Goal: Task Accomplishment & Management: Complete application form

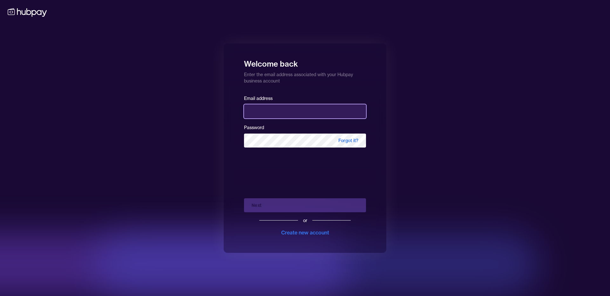
type input "**********"
click at [273, 205] on div "Next or Create new account" at bounding box center [305, 215] width 122 height 43
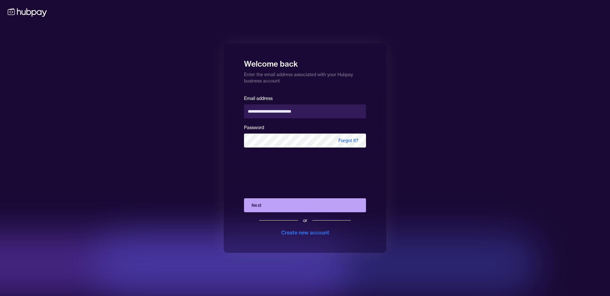
click at [273, 205] on button "Next" at bounding box center [305, 206] width 122 height 14
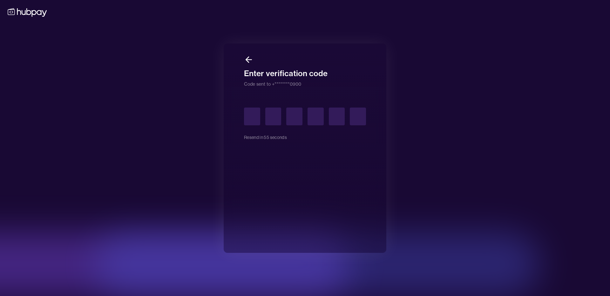
type input "*"
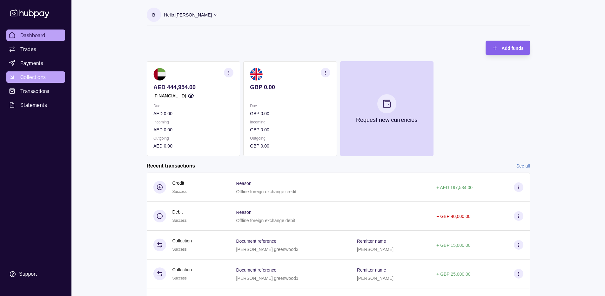
click at [36, 78] on span "Collections" at bounding box center [32, 77] width 25 height 8
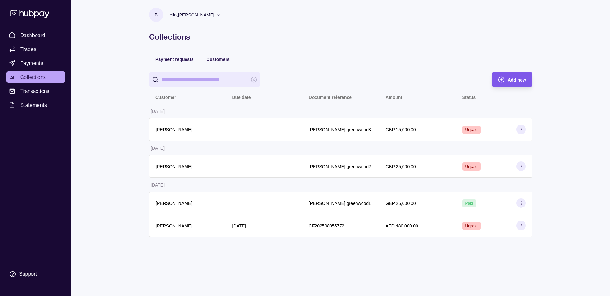
click at [510, 80] on span "Add new" at bounding box center [517, 80] width 18 height 5
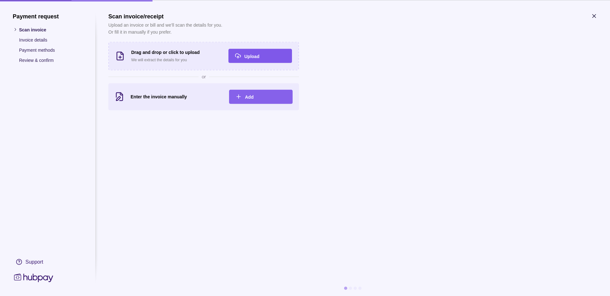
click at [241, 56] on icon "button" at bounding box center [237, 55] width 5 height 3
click at [252, 59] on div "Upload" at bounding box center [264, 56] width 41 height 8
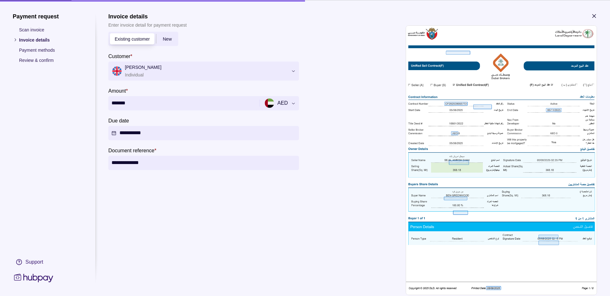
drag, startPoint x: 132, startPoint y: 102, endPoint x: 101, endPoint y: 100, distance: 31.5
click at [101, 100] on section "**********" at bounding box center [305, 172] width 585 height 319
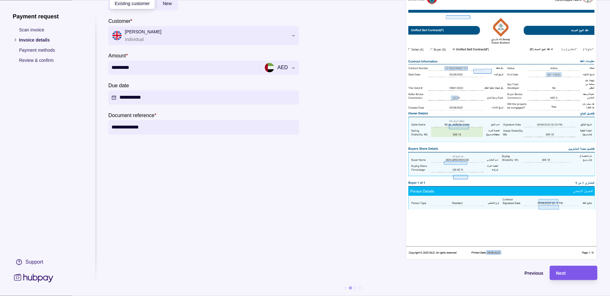
type input "*********"
click at [567, 270] on div "Next" at bounding box center [573, 273] width 35 height 8
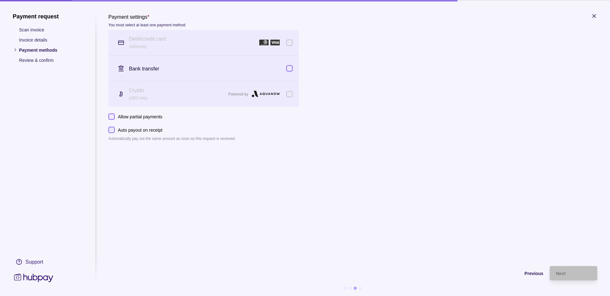
scroll to position [0, 0]
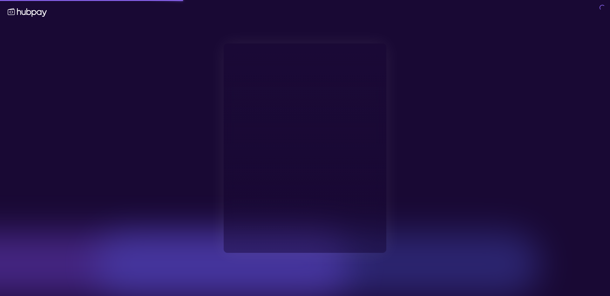
type input "**********"
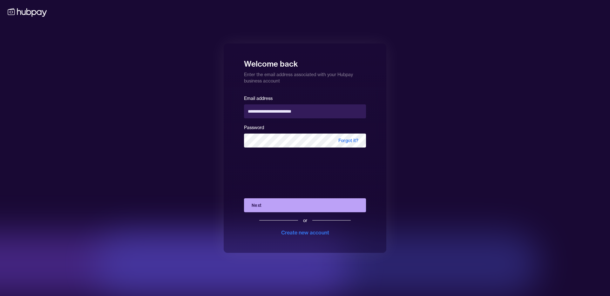
click at [269, 207] on button "Next" at bounding box center [305, 206] width 122 height 14
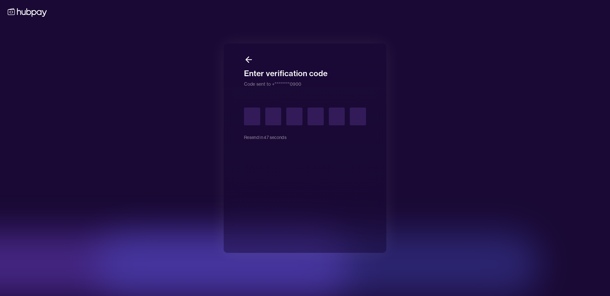
type input "*"
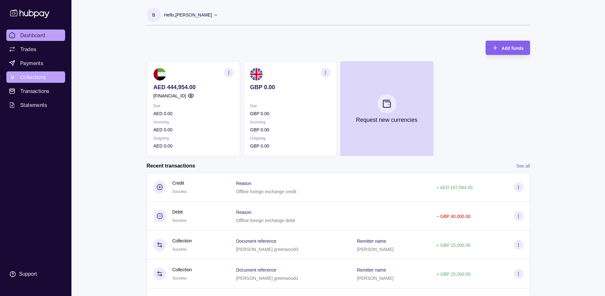
click at [44, 75] on span "Collections" at bounding box center [32, 77] width 25 height 8
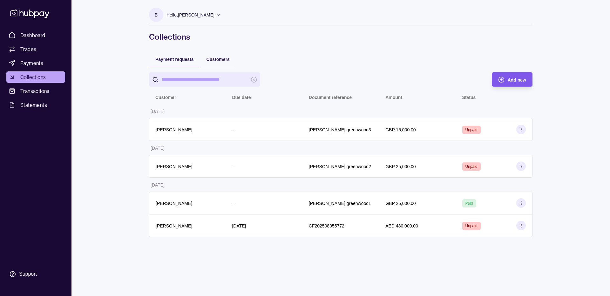
click at [509, 80] on span "Add new" at bounding box center [517, 80] width 18 height 5
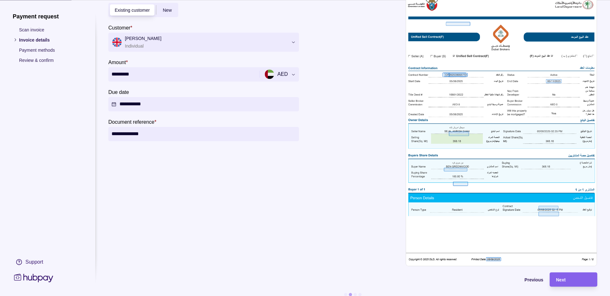
scroll to position [40, 0]
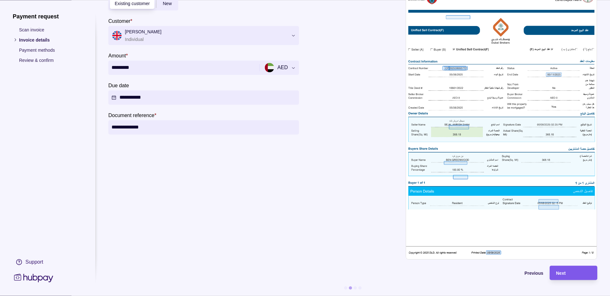
click at [578, 271] on div "Next" at bounding box center [573, 273] width 35 height 8
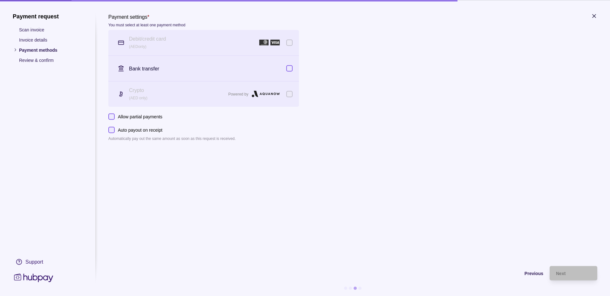
click at [293, 95] on div "Crypto (AED only) Powered by" at bounding box center [203, 93] width 191 height 25
click at [595, 16] on icon "button" at bounding box center [594, 16] width 6 height 6
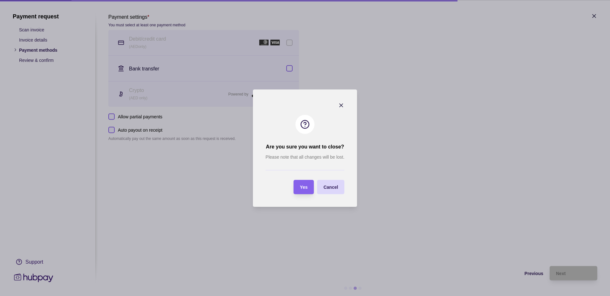
click at [301, 188] on span "Yes" at bounding box center [304, 187] width 8 height 5
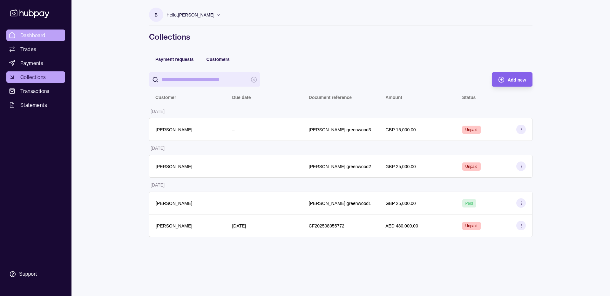
click at [37, 34] on span "Dashboard" at bounding box center [32, 35] width 25 height 8
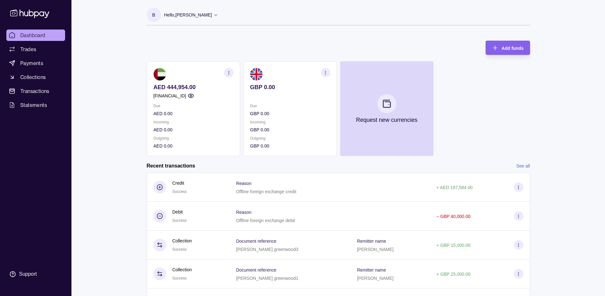
click at [179, 83] on section "AED 444,954.00 AE050960000536060002214 Due AED 0.00 Incoming AED 0.00 Outgoing …" at bounding box center [193, 108] width 93 height 95
click at [38, 74] on span "Collections" at bounding box center [32, 77] width 25 height 8
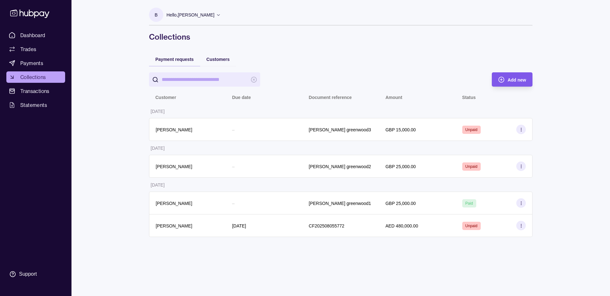
click at [510, 82] on span "Add new" at bounding box center [517, 80] width 18 height 5
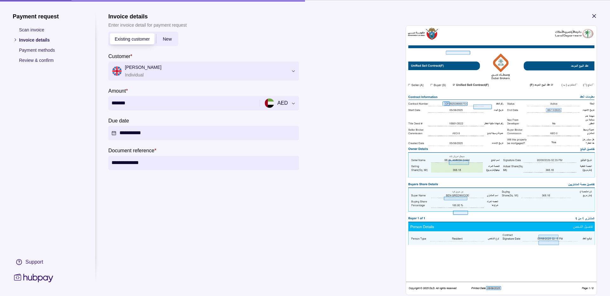
drag, startPoint x: 148, startPoint y: 100, endPoint x: 78, endPoint y: 109, distance: 70.4
click at [78, 109] on section "**********" at bounding box center [305, 172] width 585 height 319
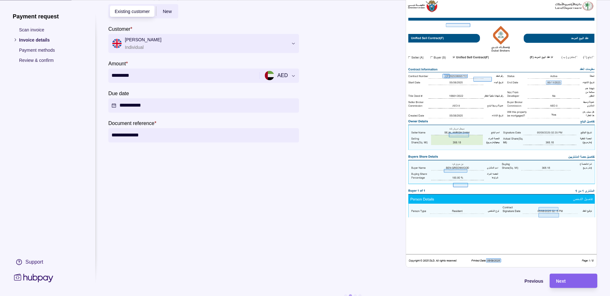
scroll to position [40, 0]
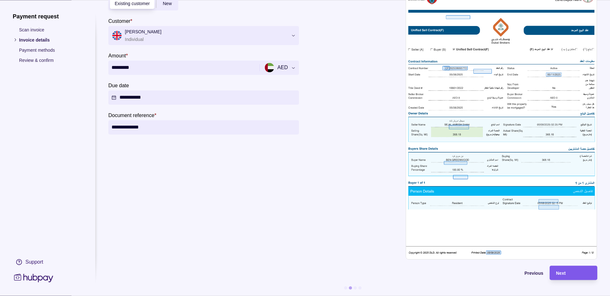
type input "*********"
click at [562, 271] on span "Next" at bounding box center [561, 273] width 10 height 5
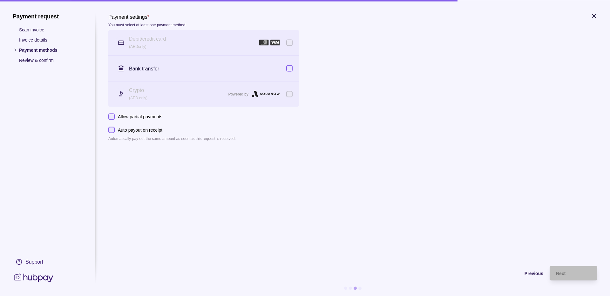
scroll to position [0, 0]
click at [292, 99] on div "Crypto (AED only) Powered by" at bounding box center [203, 93] width 191 height 25
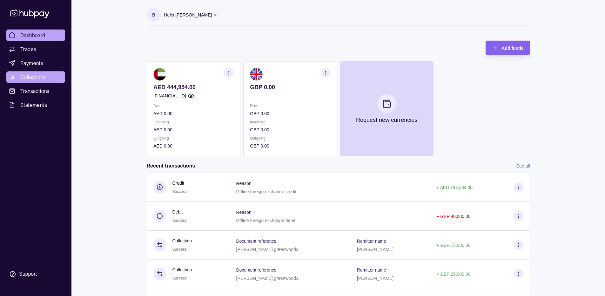
click at [46, 79] on link "Collections" at bounding box center [35, 77] width 59 height 11
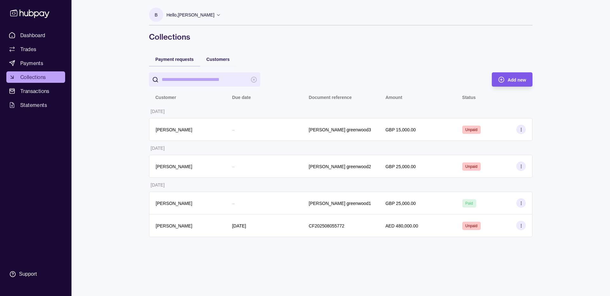
click at [504, 80] on circle "button" at bounding box center [501, 79] width 5 height 5
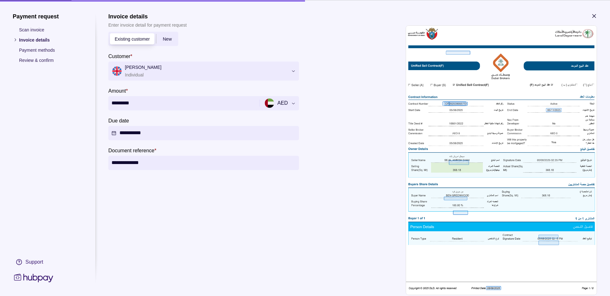
click at [169, 42] on div "New" at bounding box center [167, 39] width 22 height 8
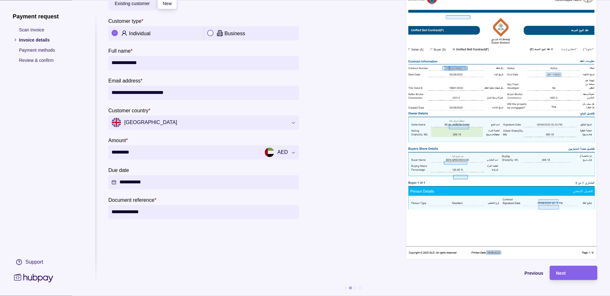
scroll to position [40, 0]
click at [584, 269] on div "Next" at bounding box center [573, 273] width 35 height 8
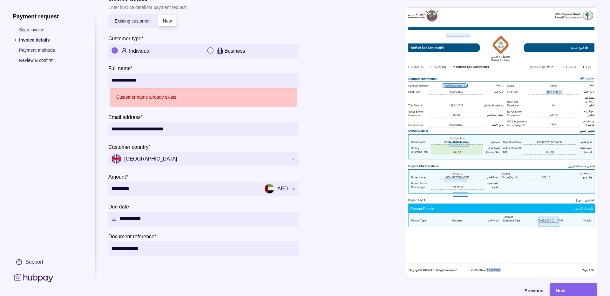
scroll to position [0, 0]
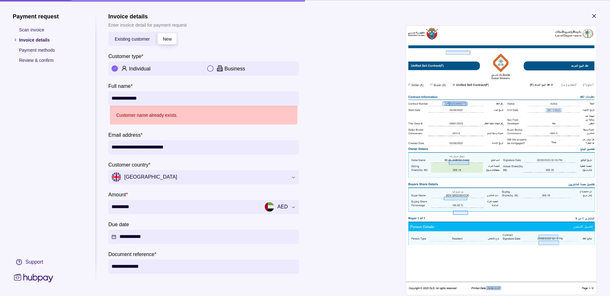
click at [138, 37] on span "Existing customer" at bounding box center [132, 39] width 35 height 5
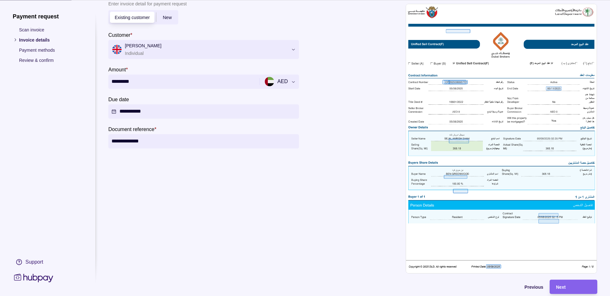
scroll to position [40, 0]
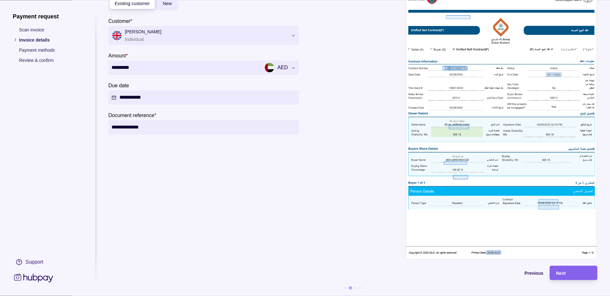
click at [552, 278] on section "Previous Next" at bounding box center [352, 281] width 489 height 30
click at [562, 272] on div "Next" at bounding box center [573, 273] width 35 height 8
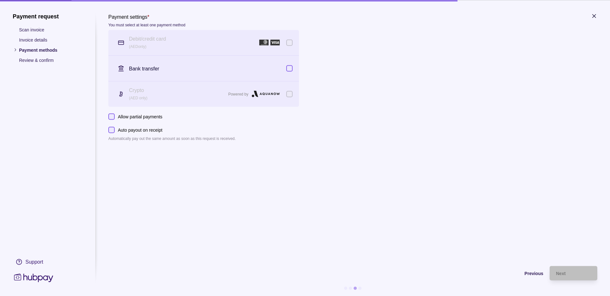
click at [38, 279] on icon at bounding box center [33, 278] width 39 height 9
click at [591, 15] on section "Payment settings * You must select at least one payment method Debit/credit car…" at bounding box center [352, 77] width 489 height 129
click at [596, 17] on icon "button" at bounding box center [594, 16] width 6 height 6
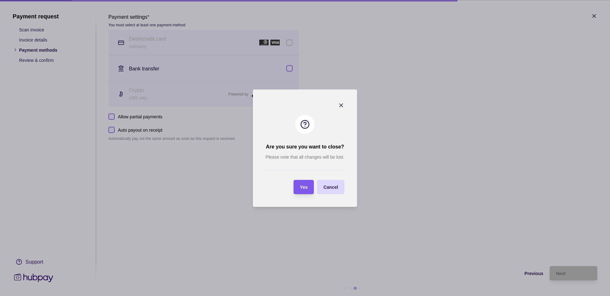
click at [309, 188] on section "Yes" at bounding box center [304, 187] width 20 height 14
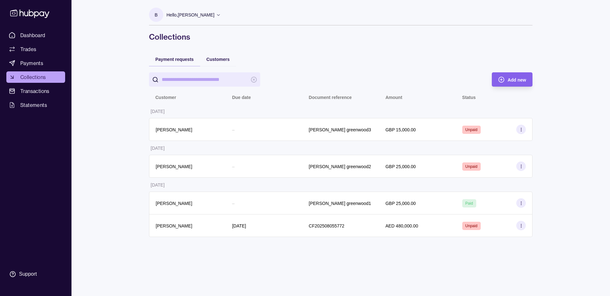
click at [30, 15] on icon at bounding box center [30, 14] width 42 height 12
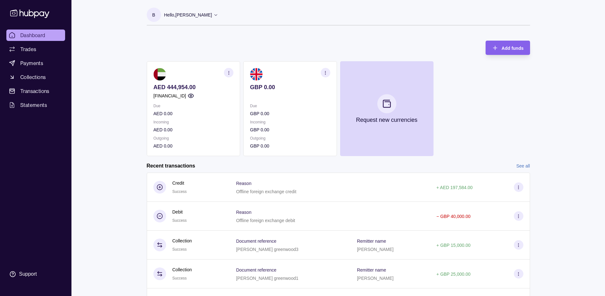
click at [215, 14] on section "B Hello, Ben Greenwood Ben Greenwood Account Terms and conditions Privacy polic…" at bounding box center [339, 17] width 384 height 18
click at [209, 14] on div "Hello, [PERSON_NAME]" at bounding box center [191, 14] width 54 height 13
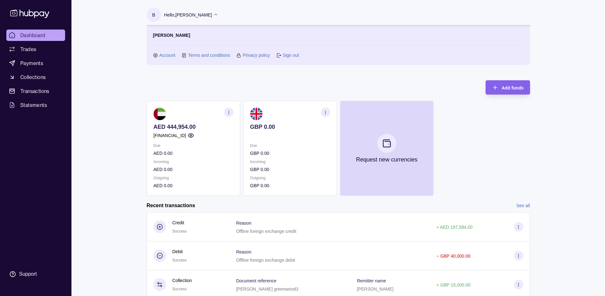
click at [289, 56] on link "Sign out" at bounding box center [291, 55] width 16 height 7
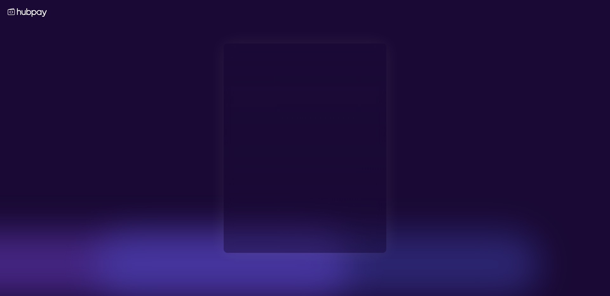
type input "**********"
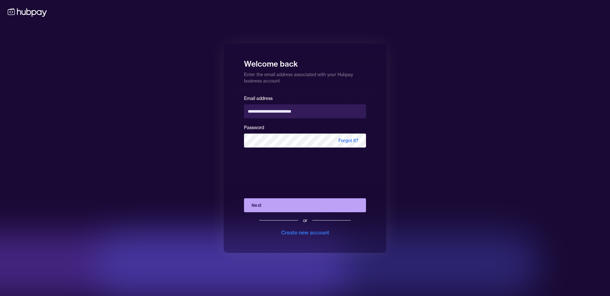
click at [263, 207] on button "Next" at bounding box center [305, 206] width 122 height 14
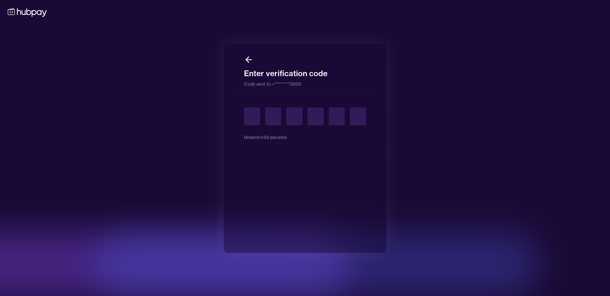
type input "*"
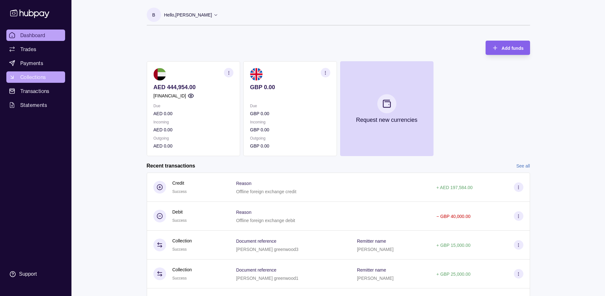
drag, startPoint x: 33, startPoint y: 75, endPoint x: 40, endPoint y: 76, distance: 6.7
click at [33, 75] on span "Collections" at bounding box center [32, 77] width 25 height 8
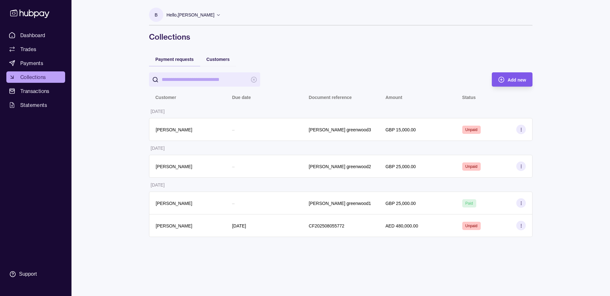
click at [513, 82] on span "Add new" at bounding box center [517, 80] width 18 height 5
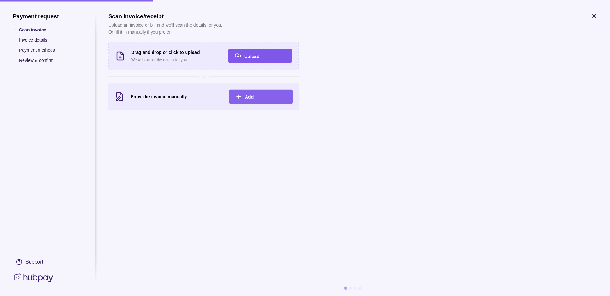
click at [263, 52] on div "Upload" at bounding box center [264, 56] width 41 height 8
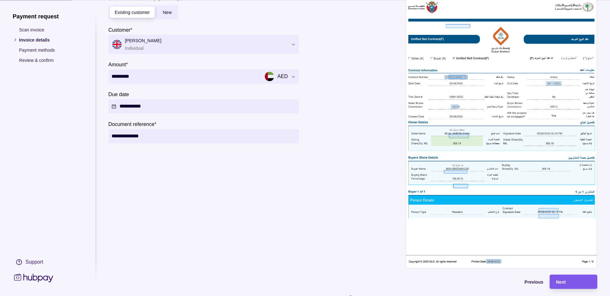
scroll to position [40, 0]
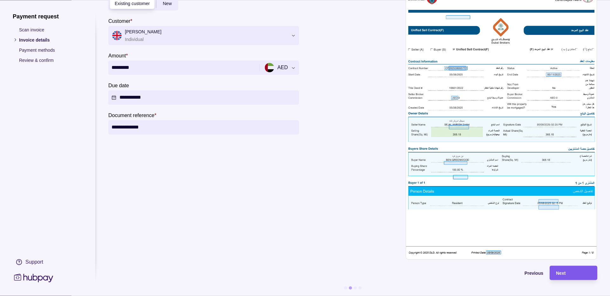
click at [574, 266] on div "Next" at bounding box center [569, 273] width 44 height 14
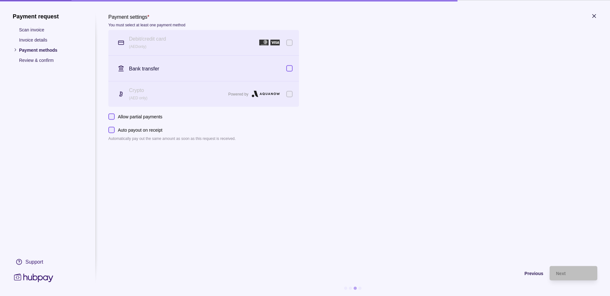
scroll to position [0, 0]
click at [290, 69] on button "button" at bounding box center [289, 68] width 6 height 6
click at [580, 270] on div "Next" at bounding box center [573, 274] width 35 height 8
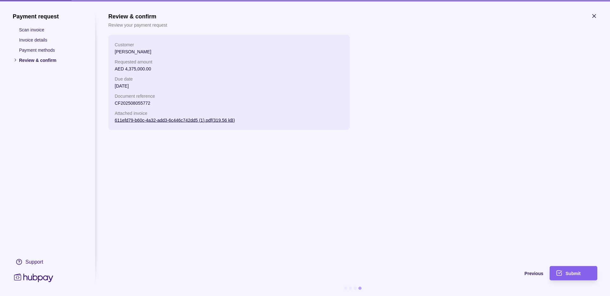
click at [595, 17] on icon "button" at bounding box center [594, 15] width 3 height 3
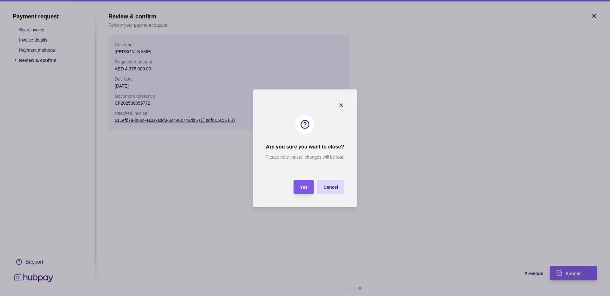
click at [306, 186] on span "Yes" at bounding box center [304, 187] width 8 height 5
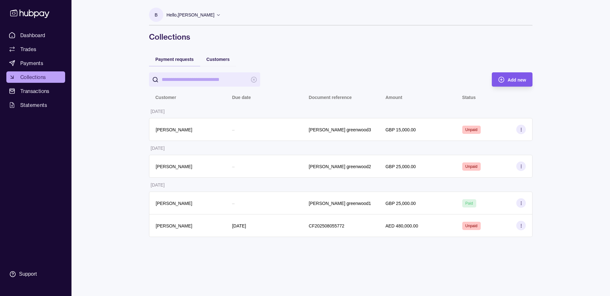
click at [512, 83] on div "Add new" at bounding box center [517, 80] width 18 height 8
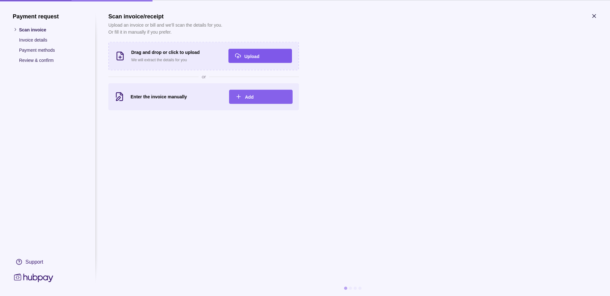
click at [258, 57] on span "Upload" at bounding box center [251, 56] width 15 height 5
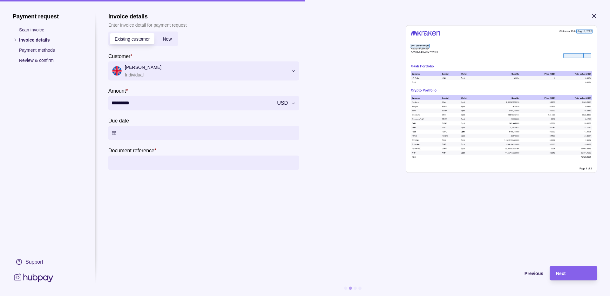
click at [134, 133] on button "Due date" at bounding box center [203, 133] width 191 height 14
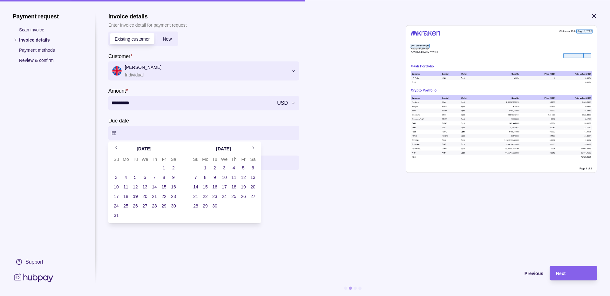
click at [136, 194] on button "19" at bounding box center [135, 196] width 9 height 9
click at [308, 212] on section "**********" at bounding box center [352, 136] width 489 height 247
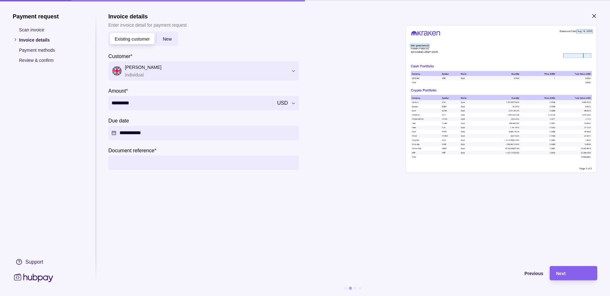
click at [197, 165] on input "Document reference *" at bounding box center [204, 163] width 184 height 14
type input "**********"
click at [578, 273] on div "Next" at bounding box center [573, 274] width 35 height 8
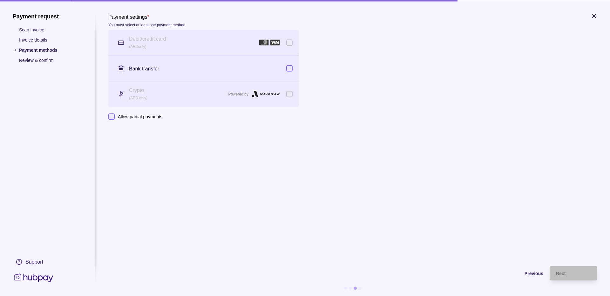
click at [593, 16] on icon "button" at bounding box center [594, 16] width 6 height 6
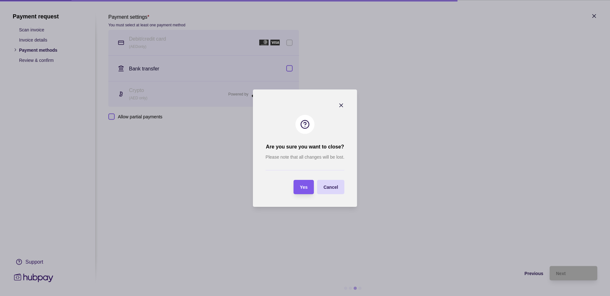
click at [306, 183] on div "Yes" at bounding box center [298, 187] width 17 height 14
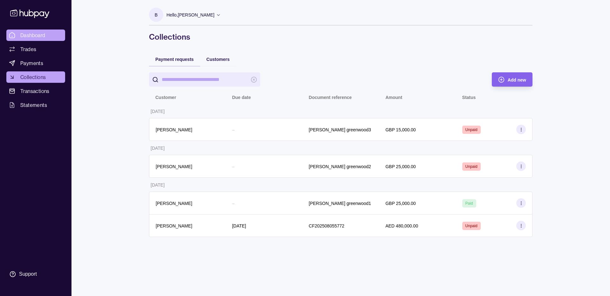
click at [26, 33] on span "Dashboard" at bounding box center [32, 35] width 25 height 8
click at [204, 13] on p "Hello, [PERSON_NAME]" at bounding box center [191, 14] width 48 height 7
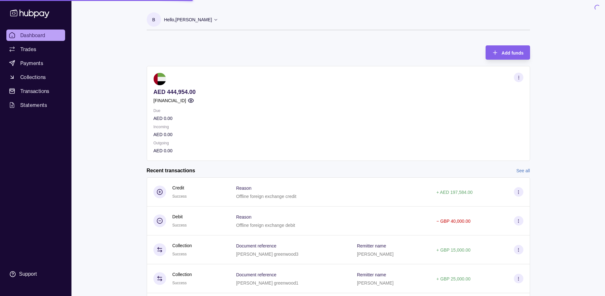
click at [171, 57] on div "B Hello, Ben Greenwood Ben Greenwood Account Terms and conditions Privacy polic…" at bounding box center [338, 170] width 409 height 330
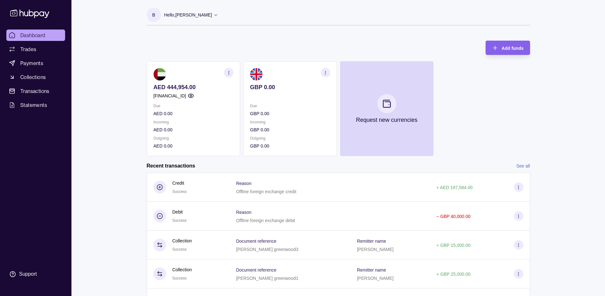
click at [187, 18] on p "Hello, [PERSON_NAME]" at bounding box center [188, 14] width 48 height 7
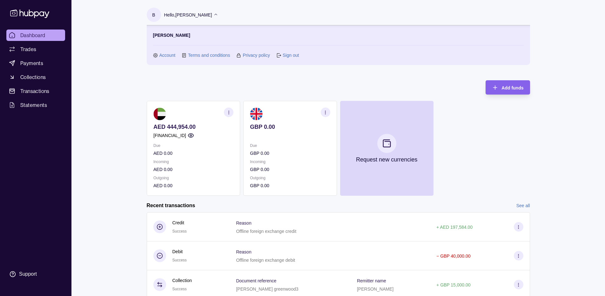
click at [170, 57] on link "Account" at bounding box center [168, 55] width 16 height 7
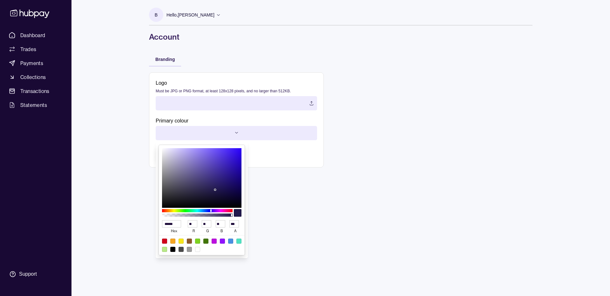
click at [212, 131] on html "Dashboard Trades Payments Collections Transactions Statements Support B Hello, …" at bounding box center [305, 148] width 610 height 296
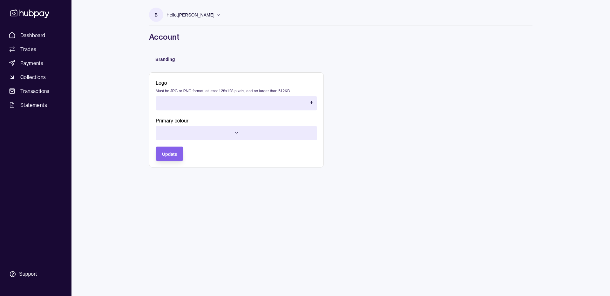
click at [410, 153] on html "Dashboard Trades Payments Collections Transactions Statements Support B Hello, …" at bounding box center [305, 148] width 610 height 296
click at [199, 15] on p "Hello, [PERSON_NAME]" at bounding box center [191, 14] width 48 height 7
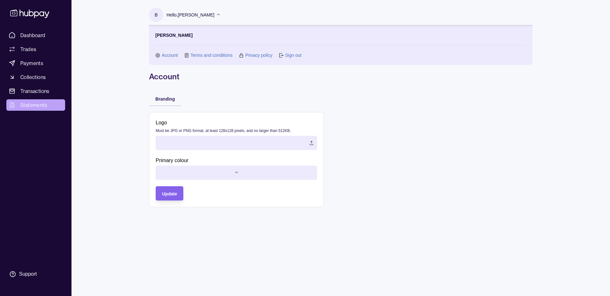
click at [35, 103] on span "Statements" at bounding box center [33, 105] width 27 height 8
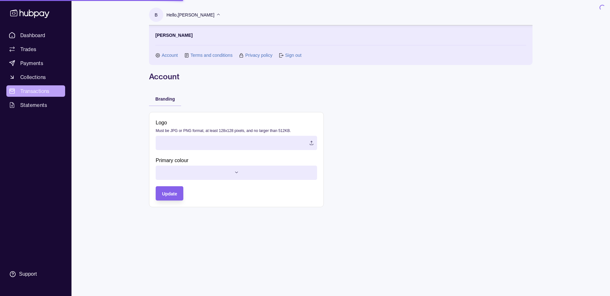
click at [43, 91] on span "Transactions" at bounding box center [34, 91] width 29 height 8
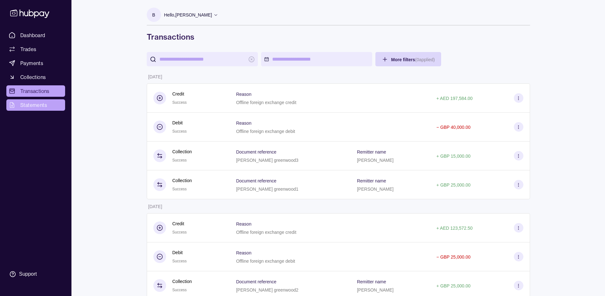
click at [47, 103] on link "Statements" at bounding box center [35, 104] width 59 height 11
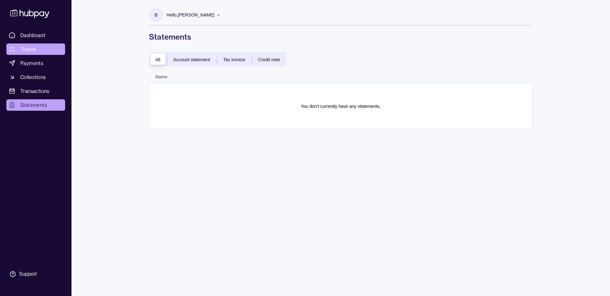
click at [35, 52] on span "Trades" at bounding box center [28, 49] width 16 height 8
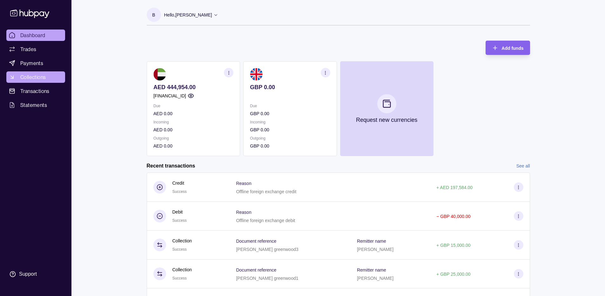
click at [33, 78] on span "Collections" at bounding box center [32, 77] width 25 height 8
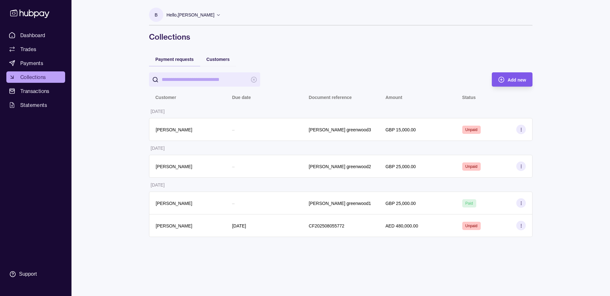
click at [505, 79] on div "Add new" at bounding box center [507, 79] width 37 height 14
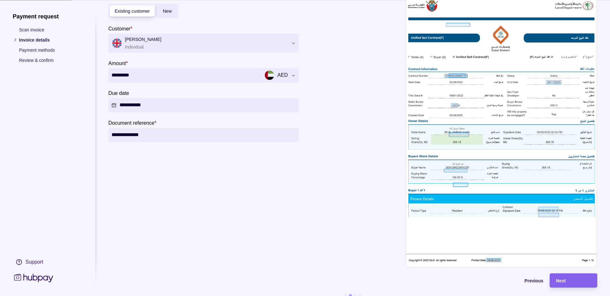
scroll to position [40, 0]
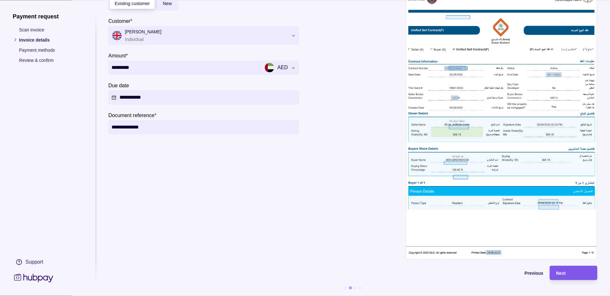
click at [568, 270] on div "Next" at bounding box center [573, 273] width 35 height 8
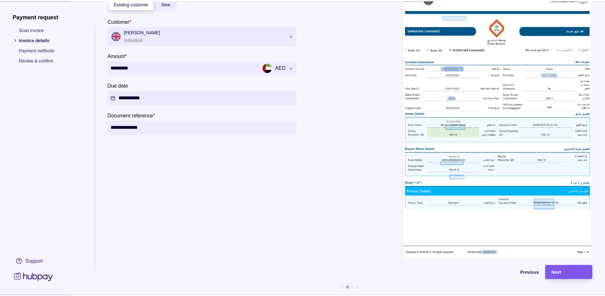
scroll to position [0, 0]
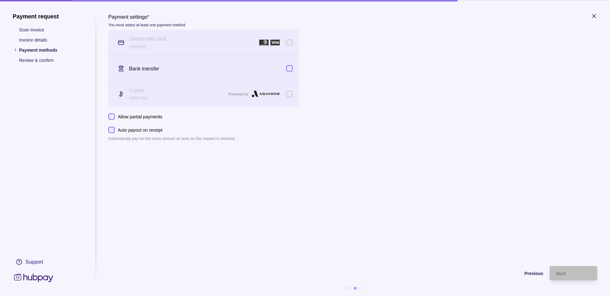
click at [292, 71] on button "button" at bounding box center [289, 68] width 6 height 6
click at [596, 19] on icon "button" at bounding box center [594, 16] width 6 height 6
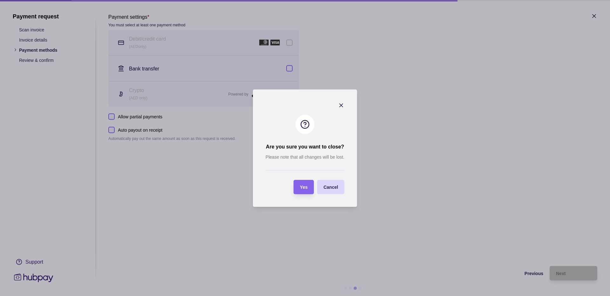
click at [315, 188] on div "button" at bounding box center [317, 187] width 5 height 5
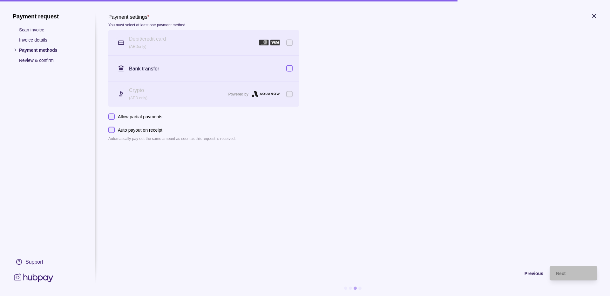
click at [596, 13] on icon "button" at bounding box center [594, 16] width 6 height 6
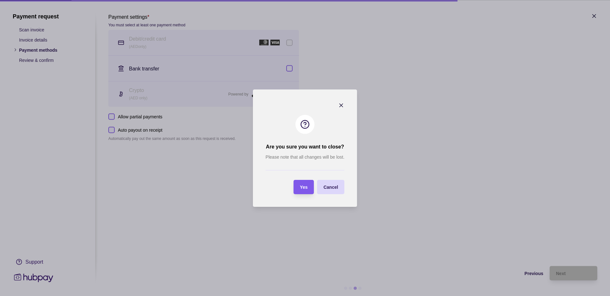
click at [305, 184] on div "Yes" at bounding box center [304, 187] width 8 height 8
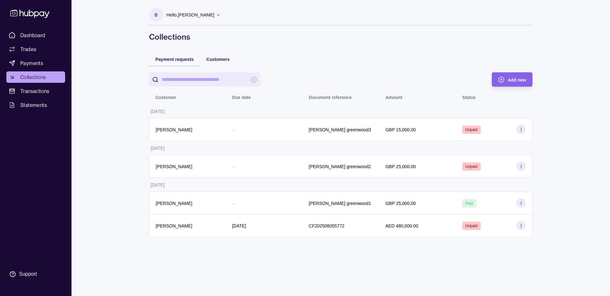
click at [210, 15] on p "Hello, [PERSON_NAME]" at bounding box center [191, 14] width 48 height 7
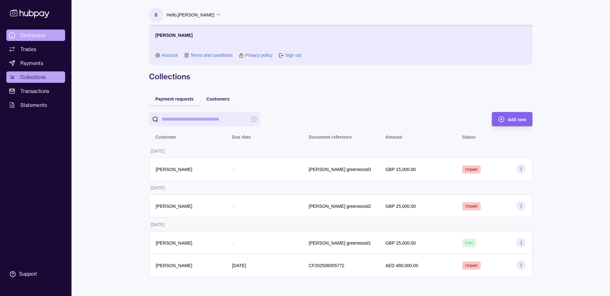
click at [41, 35] on span "Dashboard" at bounding box center [32, 35] width 25 height 8
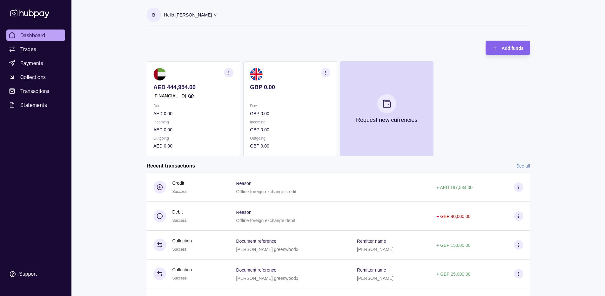
scroll to position [42, 0]
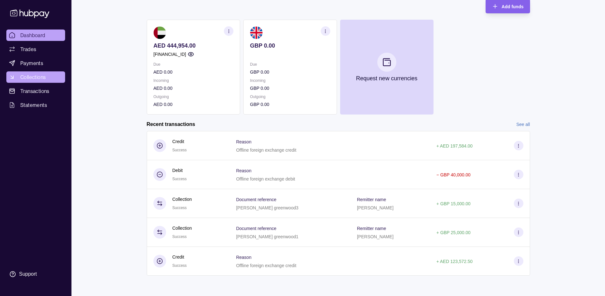
click at [45, 79] on span "Collections" at bounding box center [32, 77] width 25 height 8
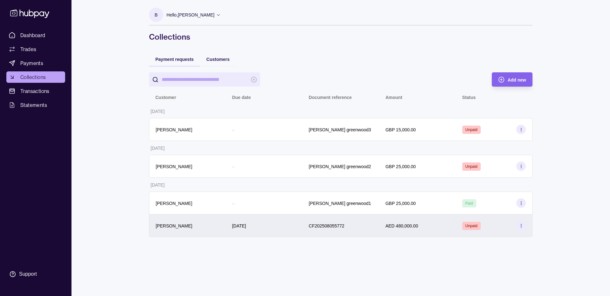
click at [522, 227] on icon at bounding box center [521, 226] width 5 height 5
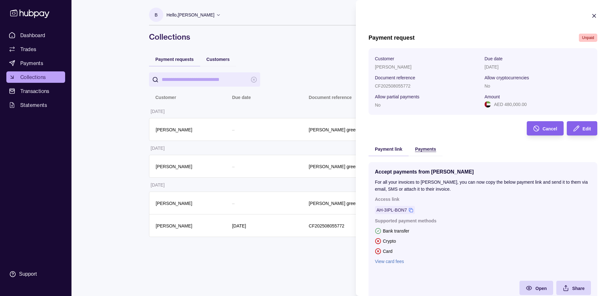
click at [428, 146] on div "Payments" at bounding box center [425, 149] width 21 height 8
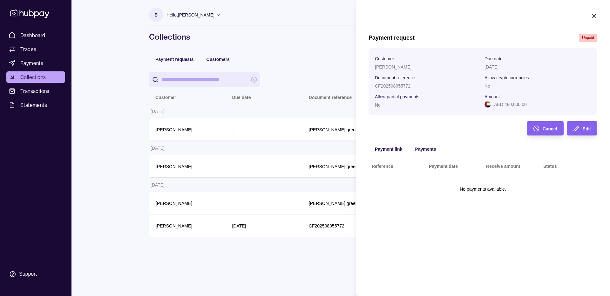
click at [382, 147] on span "Payment link" at bounding box center [388, 149] width 27 height 5
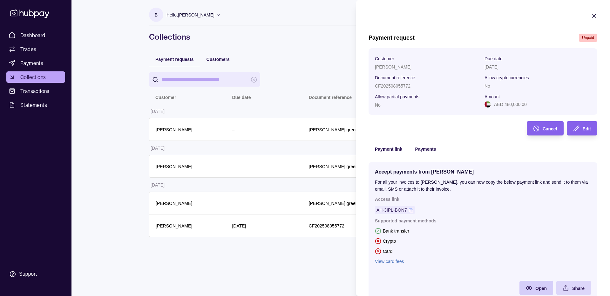
click at [539, 293] on div "Open" at bounding box center [531, 288] width 31 height 14
click at [577, 128] on div "Edit" at bounding box center [577, 128] width 27 height 14
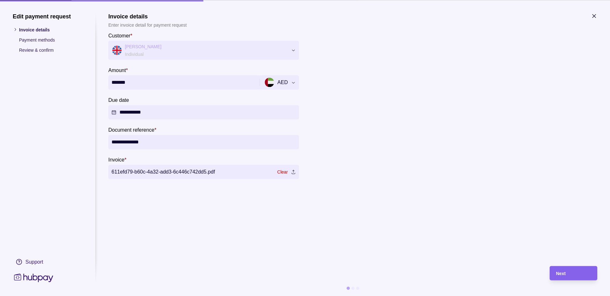
click at [40, 40] on p "Payment methods" at bounding box center [51, 39] width 64 height 7
click at [569, 273] on div "Next" at bounding box center [573, 274] width 35 height 8
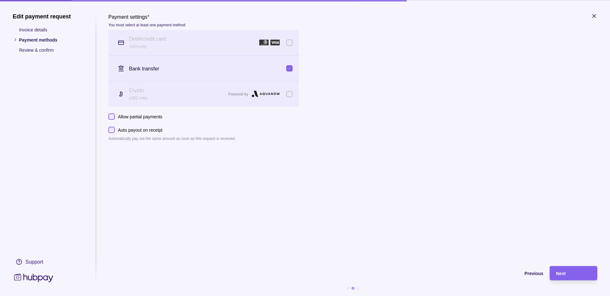
click at [594, 16] on icon "button" at bounding box center [594, 15] width 3 height 3
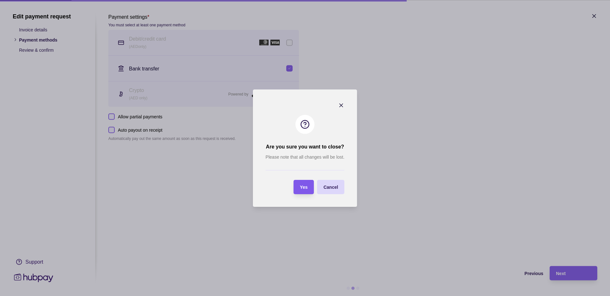
click at [302, 189] on span "Yes" at bounding box center [304, 187] width 8 height 5
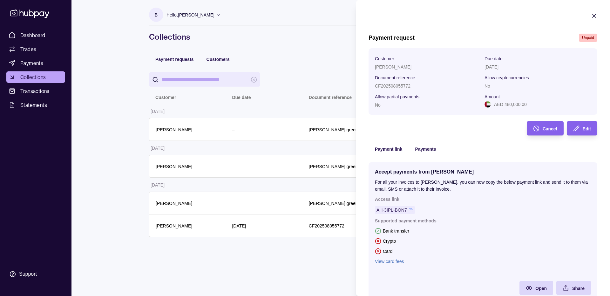
click at [389, 262] on link "View card fees" at bounding box center [483, 261] width 216 height 7
click at [494, 78] on p "Allow cryptocurrencies" at bounding box center [507, 77] width 44 height 5
click at [583, 130] on span "Edit" at bounding box center [587, 128] width 8 height 5
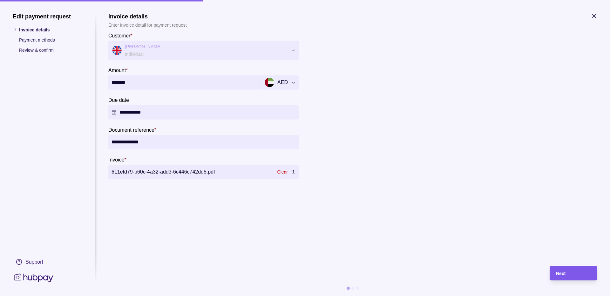
click at [583, 273] on div "Next" at bounding box center [573, 274] width 35 height 8
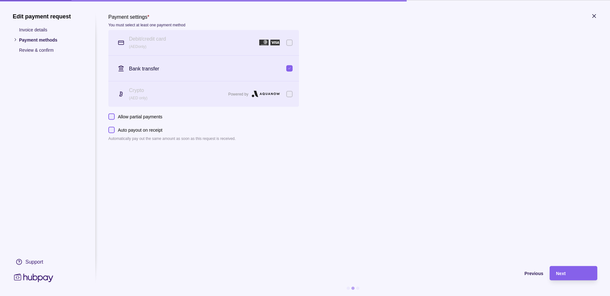
click at [591, 17] on icon "button" at bounding box center [594, 16] width 6 height 6
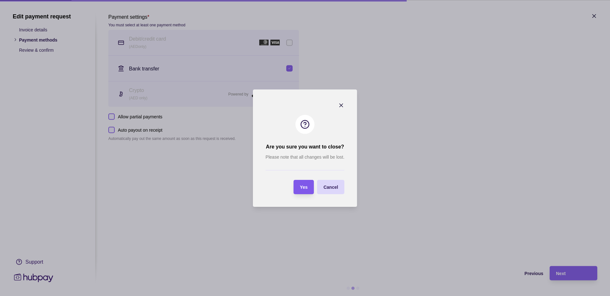
click at [312, 187] on section "Yes" at bounding box center [304, 187] width 20 height 14
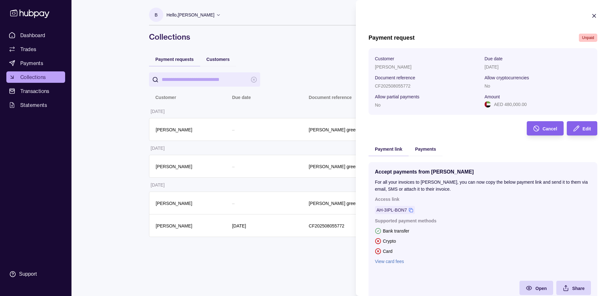
click at [438, 144] on div "Payments" at bounding box center [426, 149] width 34 height 14
click at [421, 155] on div "Payments" at bounding box center [426, 149] width 34 height 14
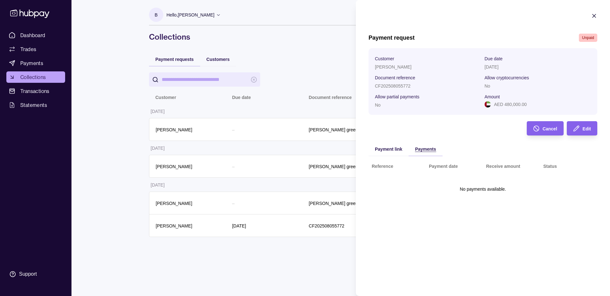
click at [428, 151] on span "Payments" at bounding box center [425, 149] width 21 height 5
click at [387, 146] on div "Payment link" at bounding box center [388, 149] width 27 height 8
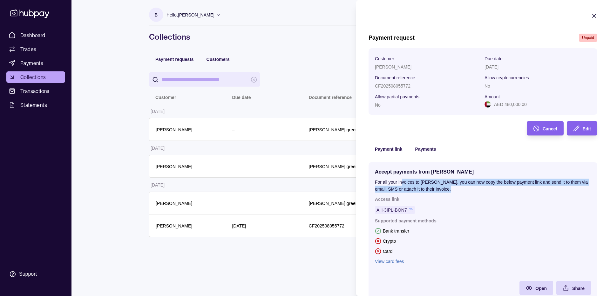
drag, startPoint x: 401, startPoint y: 181, endPoint x: 477, endPoint y: 187, distance: 75.9
click at [477, 187] on p "For all your invoices to [PERSON_NAME], you can now copy the below payment link…" at bounding box center [483, 186] width 216 height 14
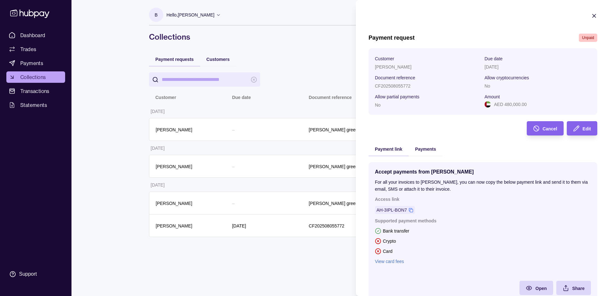
click at [593, 17] on icon "button" at bounding box center [594, 15] width 3 height 3
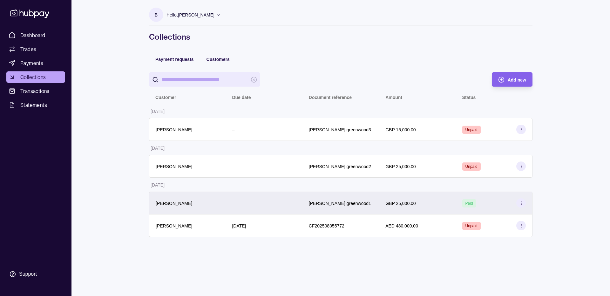
click at [521, 203] on circle at bounding box center [521, 203] width 0 height 0
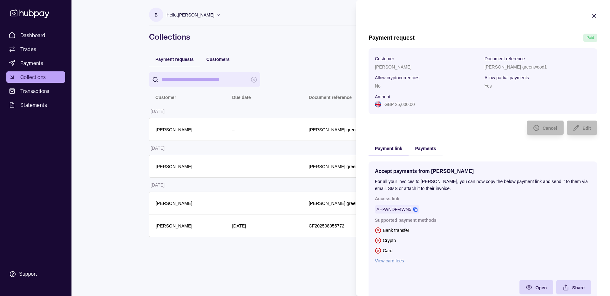
click at [274, 249] on html "Dashboard Trades Payments Collections Transactions Statements Support B Hello, …" at bounding box center [305, 148] width 610 height 296
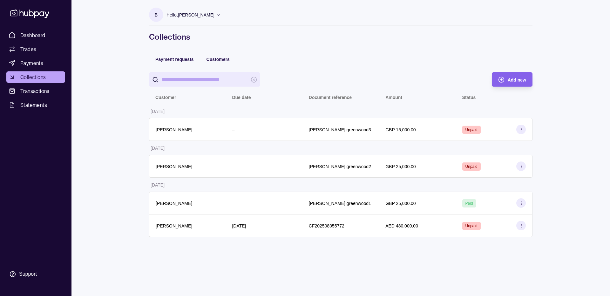
click at [219, 57] on div "Customers" at bounding box center [218, 59] width 23 height 8
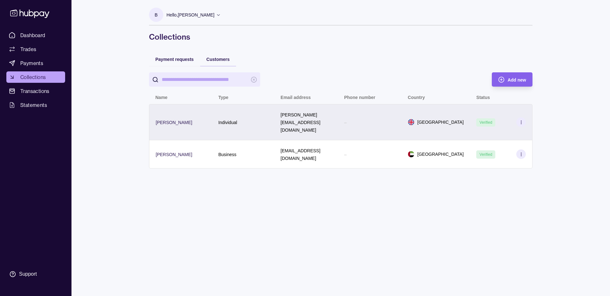
click at [523, 120] on icon at bounding box center [521, 122] width 5 height 5
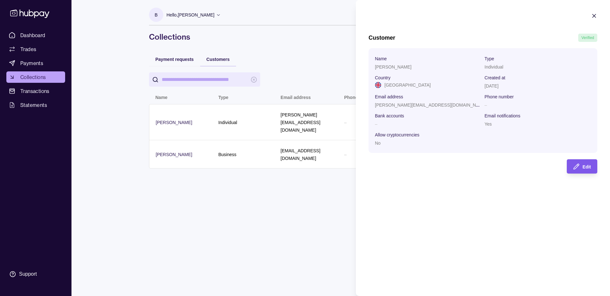
click at [585, 161] on div "Edit" at bounding box center [577, 167] width 27 height 14
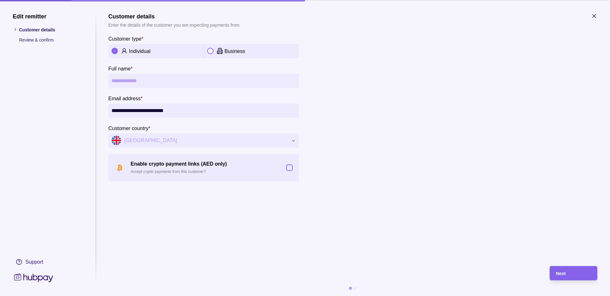
click at [291, 167] on button "Enable crypto payment links (AED only) Accept crypto payments from this custome…" at bounding box center [289, 168] width 6 height 6
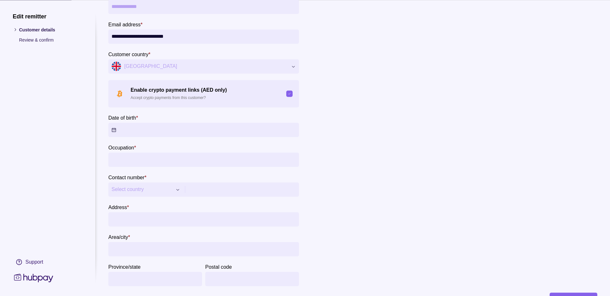
scroll to position [135, 0]
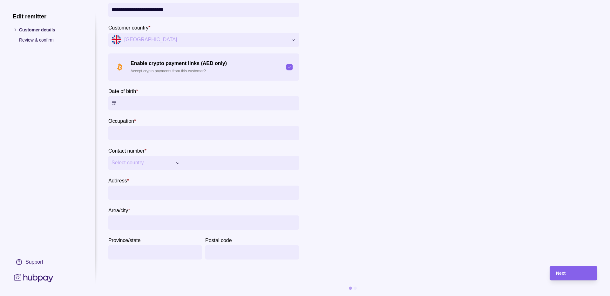
click at [152, 100] on button "Date of birth *" at bounding box center [203, 103] width 191 height 14
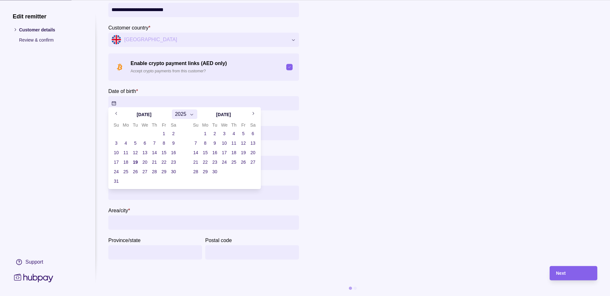
click at [331, 94] on section "**********" at bounding box center [352, 71] width 489 height 377
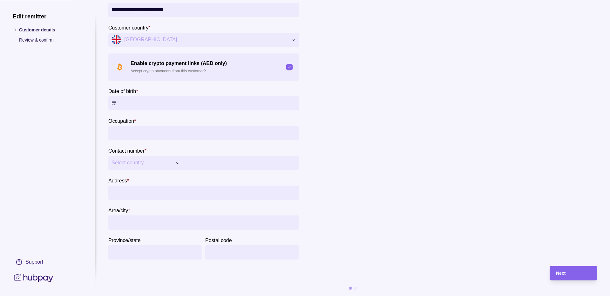
click at [174, 98] on button "Date of birth *" at bounding box center [203, 103] width 191 height 14
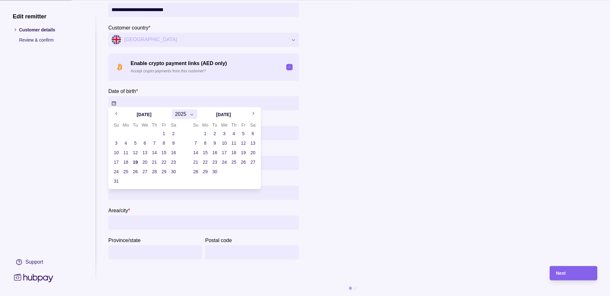
click at [188, 111] on button "2025" at bounding box center [185, 115] width 26 height 10
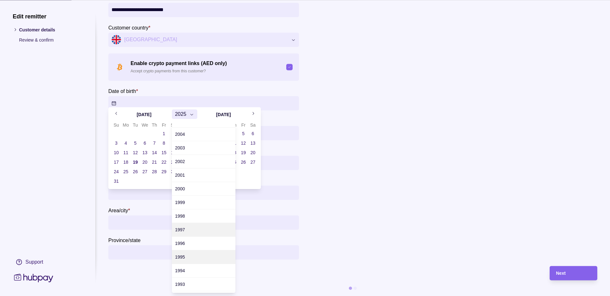
scroll to position [350, 0]
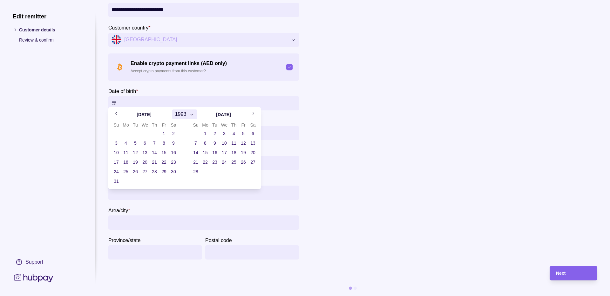
click at [254, 112] on icon "Go to next month" at bounding box center [253, 113] width 5 height 5
click at [253, 133] on button "5" at bounding box center [253, 133] width 9 height 9
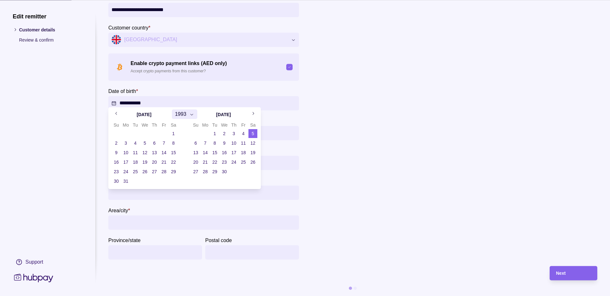
click at [254, 134] on button "5" at bounding box center [253, 133] width 9 height 9
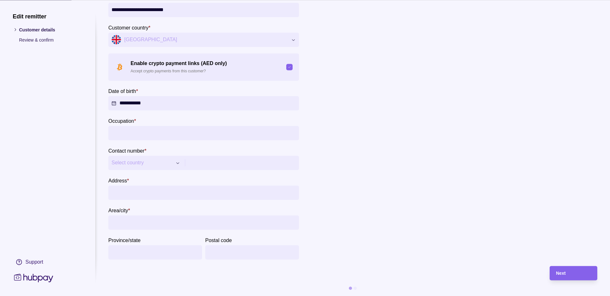
click at [384, 132] on section "**********" at bounding box center [352, 71] width 489 height 377
click at [188, 127] on input "Occupation *" at bounding box center [204, 133] width 184 height 14
type input "**********"
click at [147, 160] on span "Select country" at bounding box center [142, 164] width 61 height 8
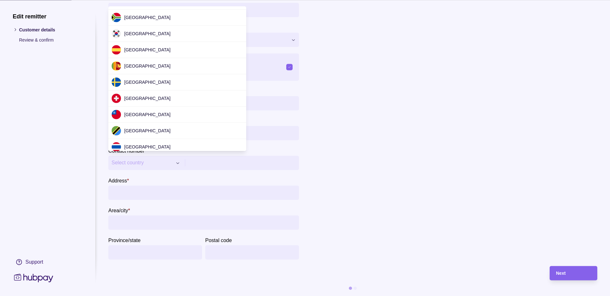
scroll to position [1994, 0]
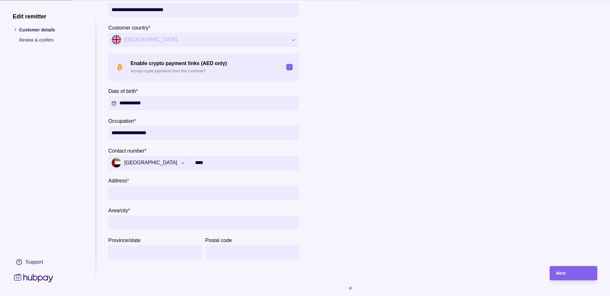
click at [221, 159] on input "****" at bounding box center [245, 163] width 101 height 14
type input "**********"
click at [143, 190] on input "Address *" at bounding box center [204, 193] width 184 height 14
type input "**********"
type input "*****"
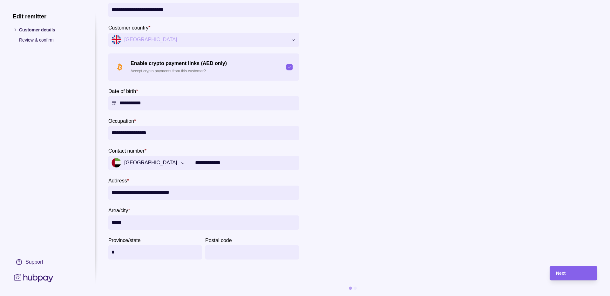
type input "*"
click at [567, 270] on div "Next" at bounding box center [573, 274] width 35 height 8
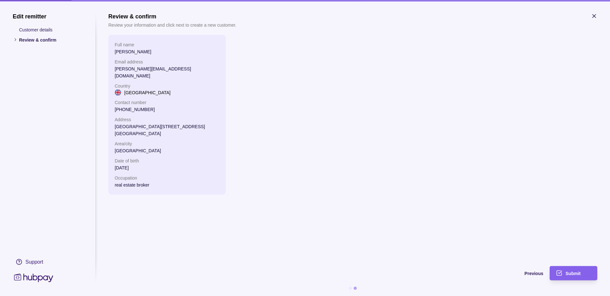
scroll to position [0, 0]
click at [572, 273] on span "Submit" at bounding box center [573, 273] width 15 height 5
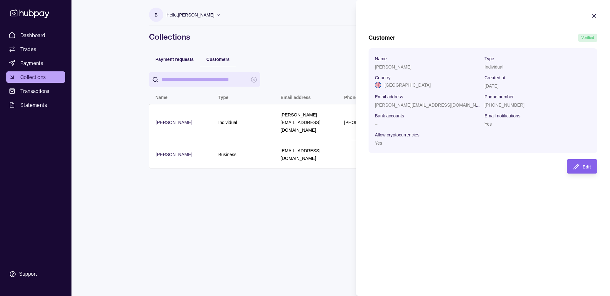
click at [217, 211] on html "Dashboard Trades Payments Collections Transactions Statements Support B Hello, …" at bounding box center [305, 148] width 610 height 296
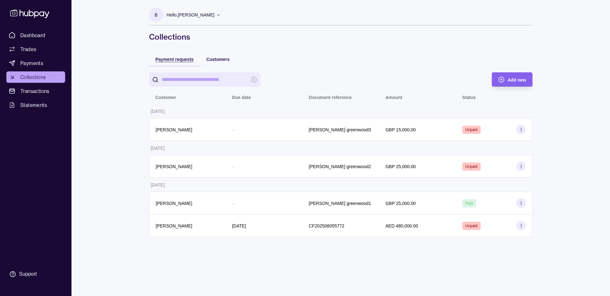
click at [179, 62] on div "Payment requests" at bounding box center [174, 59] width 38 height 8
click at [513, 78] on span "Add new" at bounding box center [517, 80] width 18 height 5
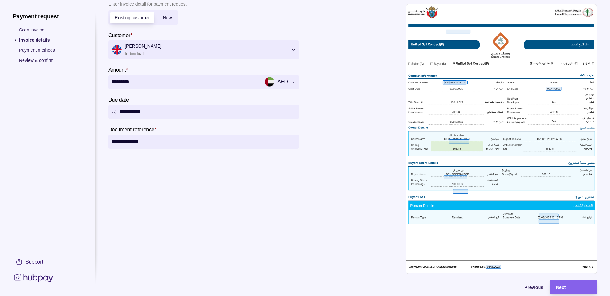
scroll to position [40, 0]
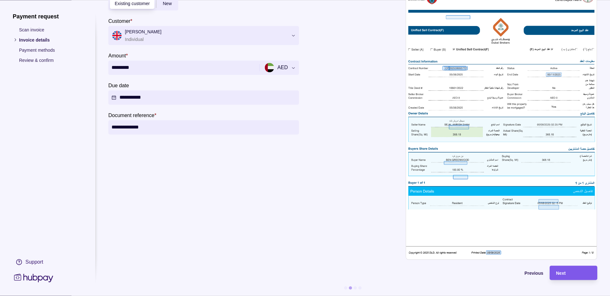
click at [556, 271] on span "Next" at bounding box center [561, 273] width 10 height 5
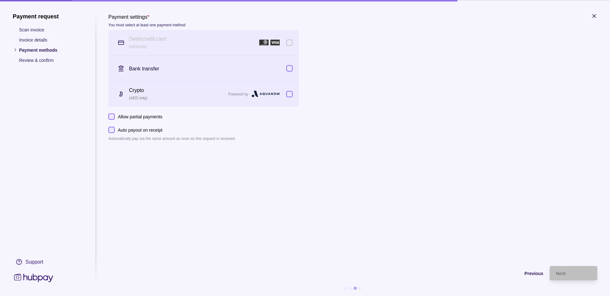
scroll to position [0, 0]
click at [290, 92] on button "button" at bounding box center [289, 94] width 6 height 6
click at [560, 271] on span "Next" at bounding box center [561, 273] width 10 height 5
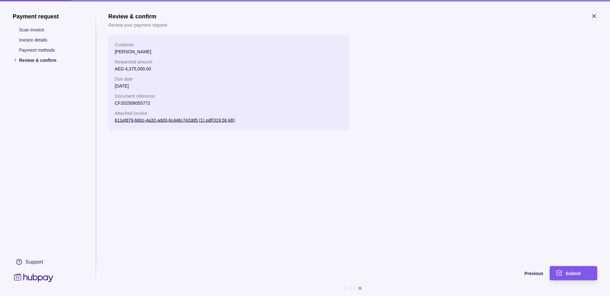
click at [567, 271] on span "Submit" at bounding box center [573, 273] width 15 height 5
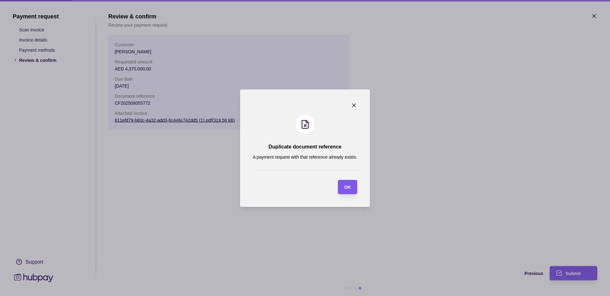
click at [348, 189] on span "OK" at bounding box center [347, 187] width 7 height 5
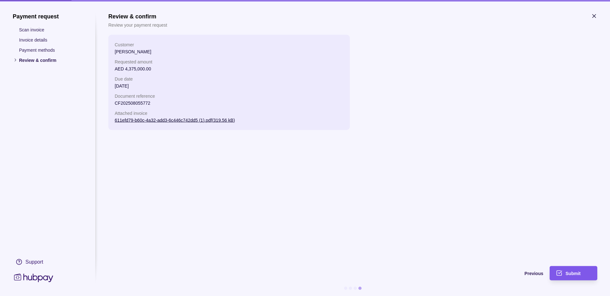
click at [569, 273] on span "Submit" at bounding box center [573, 273] width 15 height 5
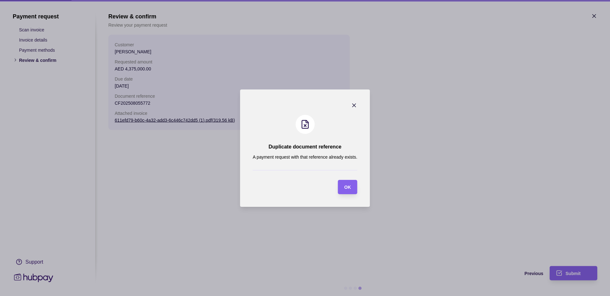
click at [353, 106] on icon "button" at bounding box center [354, 105] width 3 height 3
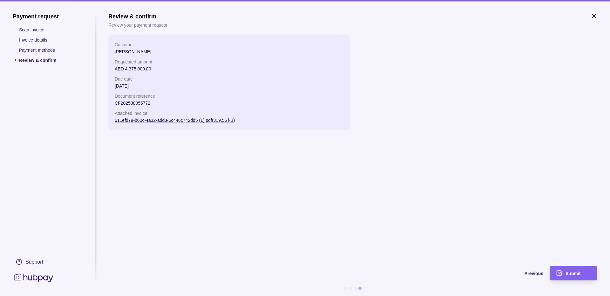
click at [536, 277] on div "Previous" at bounding box center [325, 274] width 435 height 8
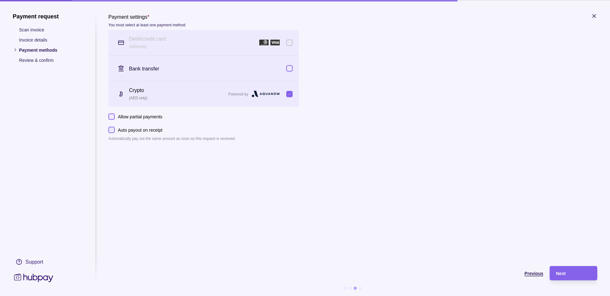
click at [534, 275] on span "Previous" at bounding box center [534, 273] width 19 height 5
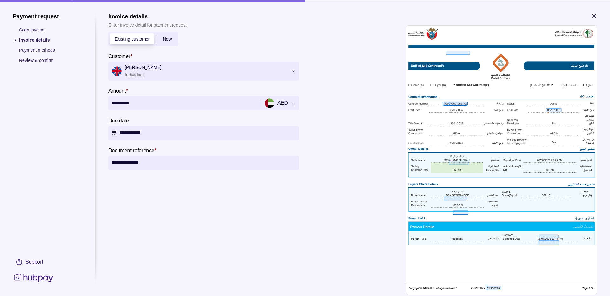
click at [174, 164] on input "**********" at bounding box center [204, 163] width 184 height 14
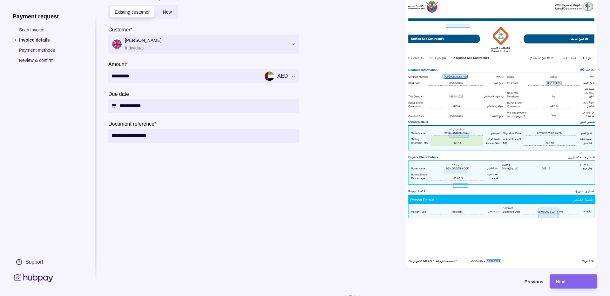
scroll to position [40, 0]
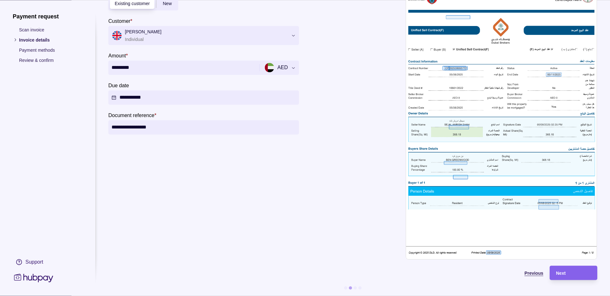
type input "**********"
click at [532, 271] on span "Previous" at bounding box center [534, 273] width 19 height 5
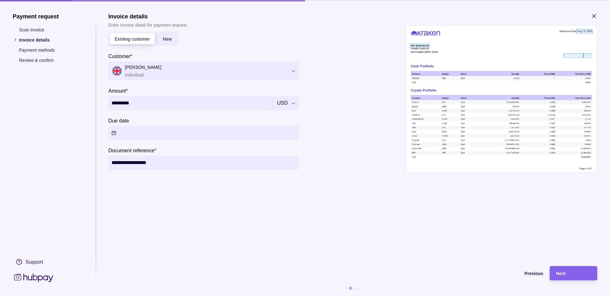
drag, startPoint x: 141, startPoint y: 104, endPoint x: 35, endPoint y: 91, distance: 107.3
click at [35, 91] on section "**********" at bounding box center [305, 155] width 585 height 284
type input "******"
click at [146, 129] on button "Due date" at bounding box center [203, 133] width 191 height 14
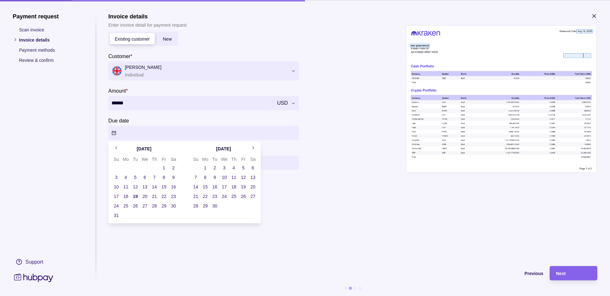
click at [136, 196] on button "19" at bounding box center [135, 196] width 9 height 9
click at [340, 244] on section "**********" at bounding box center [352, 136] width 489 height 247
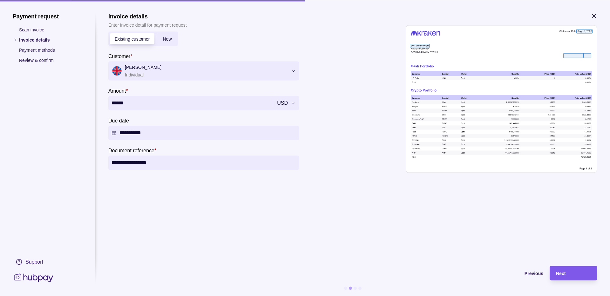
click at [578, 277] on div "Next" at bounding box center [573, 274] width 35 height 8
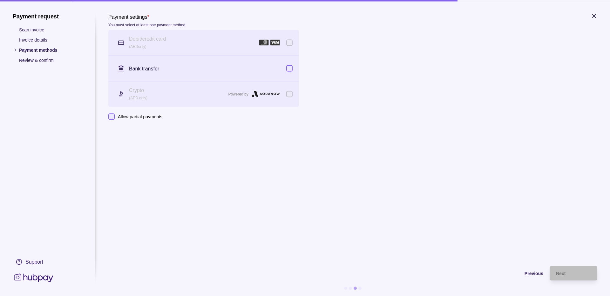
click at [293, 91] on div "Crypto (AED only) Powered by" at bounding box center [203, 93] width 191 height 25
click at [527, 273] on span "Previous" at bounding box center [534, 273] width 19 height 5
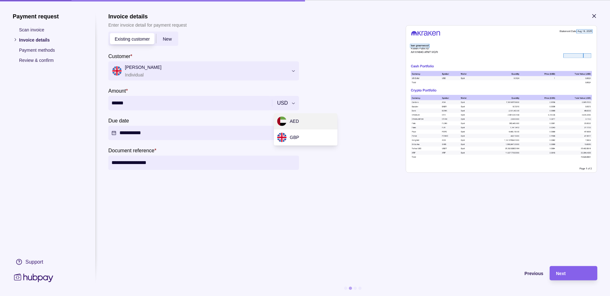
click at [292, 296] on div "**********" at bounding box center [305, 296] width 610 height 0
type input "*********"
click at [575, 285] on section "Previous Next" at bounding box center [352, 281] width 489 height 30
click at [572, 274] on div "Next" at bounding box center [573, 274] width 35 height 8
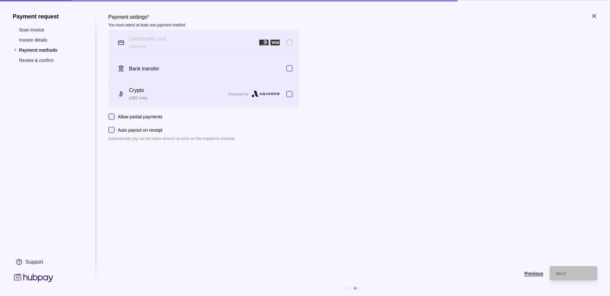
click at [531, 275] on span "Previous" at bounding box center [534, 273] width 19 height 5
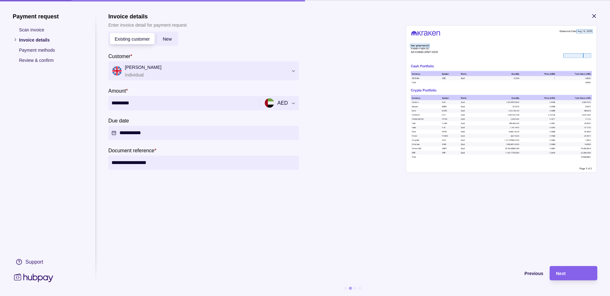
drag, startPoint x: 140, startPoint y: 103, endPoint x: 77, endPoint y: 90, distance: 64.3
click at [77, 90] on section "**********" at bounding box center [305, 155] width 585 height 284
type input "******"
click at [578, 270] on div "Next" at bounding box center [573, 274] width 35 height 8
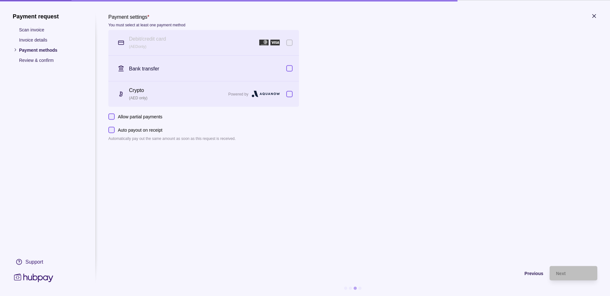
click at [290, 93] on button "button" at bounding box center [289, 94] width 6 height 6
click at [573, 274] on div "Next" at bounding box center [573, 274] width 35 height 8
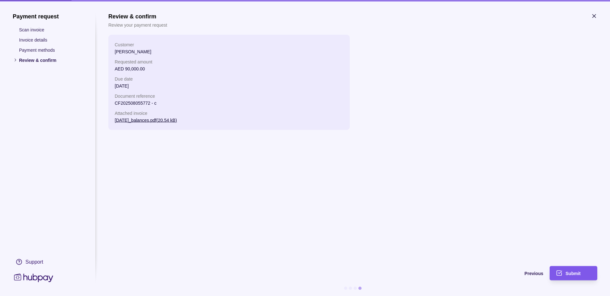
click at [568, 271] on span "Submit" at bounding box center [573, 273] width 15 height 5
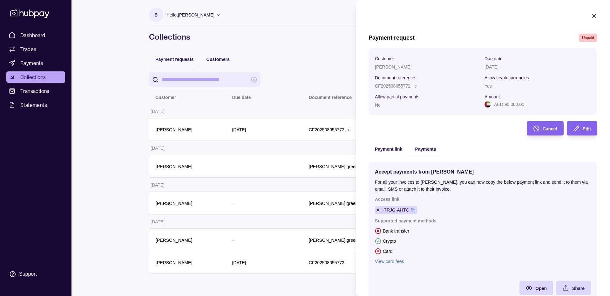
click at [398, 210] on div "AH-7RJG-AHTC" at bounding box center [393, 210] width 33 height 7
click at [429, 151] on span "Payments" at bounding box center [425, 149] width 21 height 5
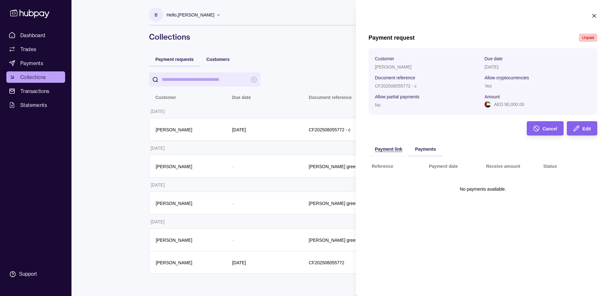
click at [389, 149] on span "Payment link" at bounding box center [388, 149] width 27 height 5
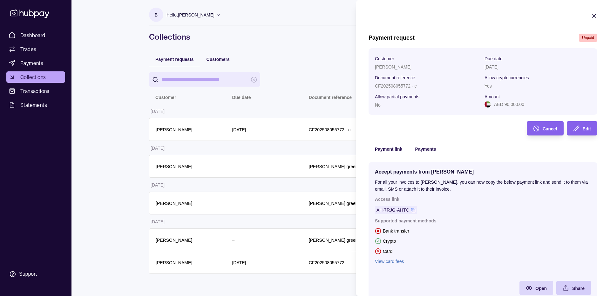
click at [572, 290] on span "Share" at bounding box center [578, 288] width 12 height 5
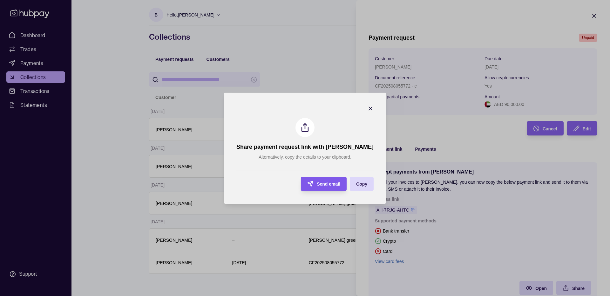
click at [324, 182] on span "Send email" at bounding box center [329, 184] width 24 height 5
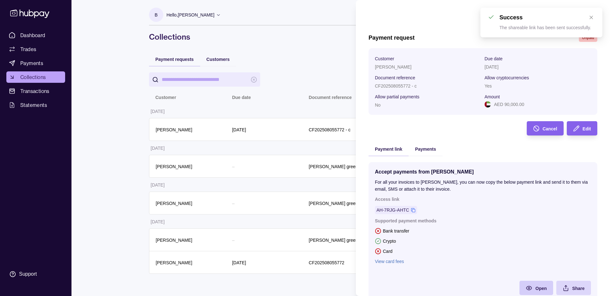
click at [535, 287] on span "Open" at bounding box center [540, 288] width 11 height 5
click at [412, 211] on icon at bounding box center [413, 210] width 4 height 4
click at [593, 17] on icon "button" at bounding box center [594, 15] width 3 height 3
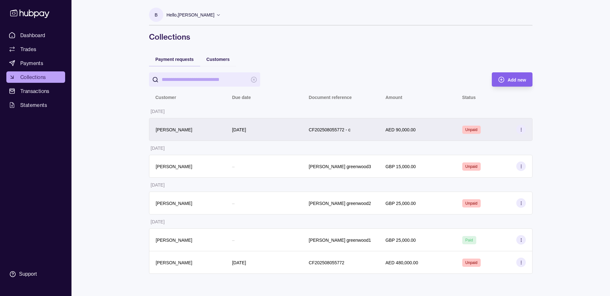
click at [522, 130] on icon at bounding box center [521, 129] width 5 height 5
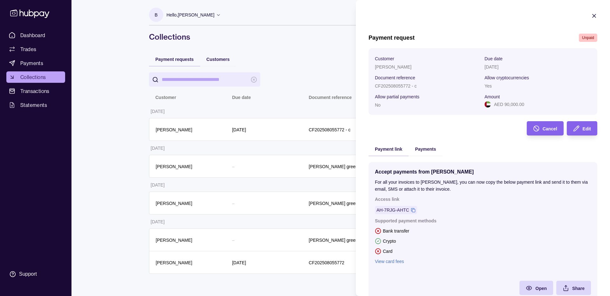
click at [126, 159] on html "Dashboard Trades Payments Collections Transactions Statements Support B Hello, …" at bounding box center [305, 148] width 610 height 296
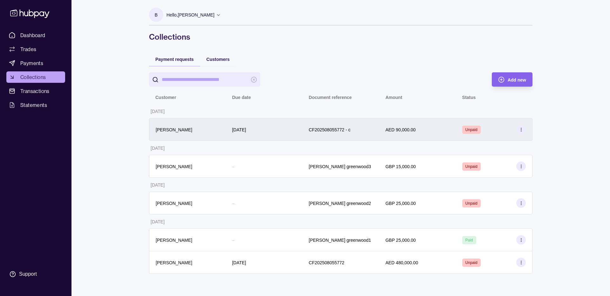
click at [522, 128] on icon at bounding box center [521, 129] width 5 height 5
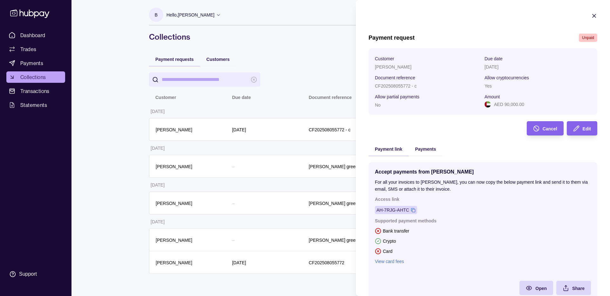
click at [395, 213] on div "AH-7RJG-AHTC" at bounding box center [393, 210] width 33 height 7
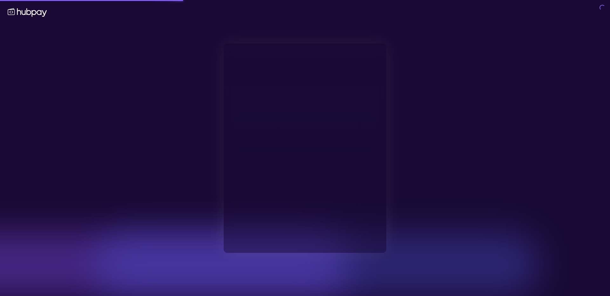
type input "**********"
